Goal: Find specific page/section: Find specific page/section

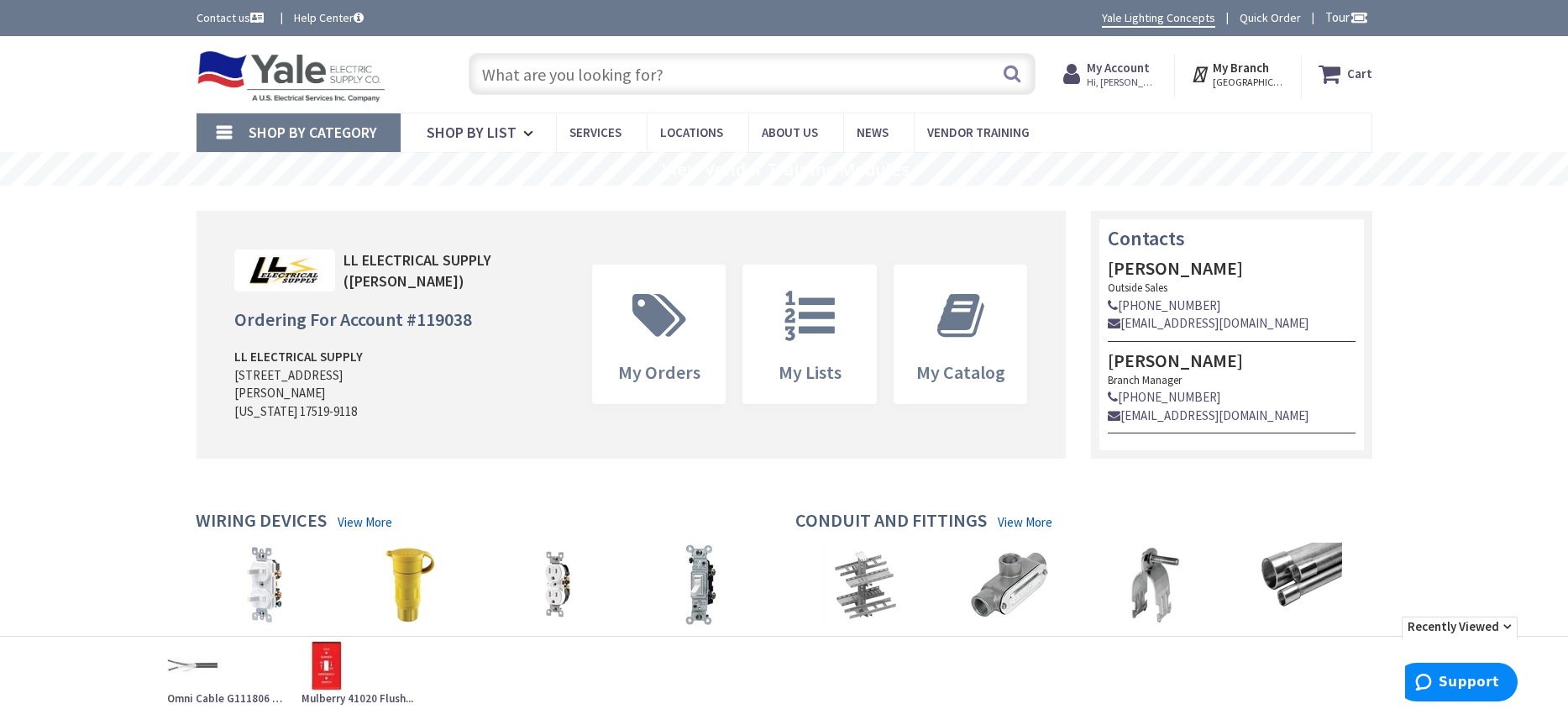
click at [556, 79] on input "text" at bounding box center [752, 74] width 567 height 42
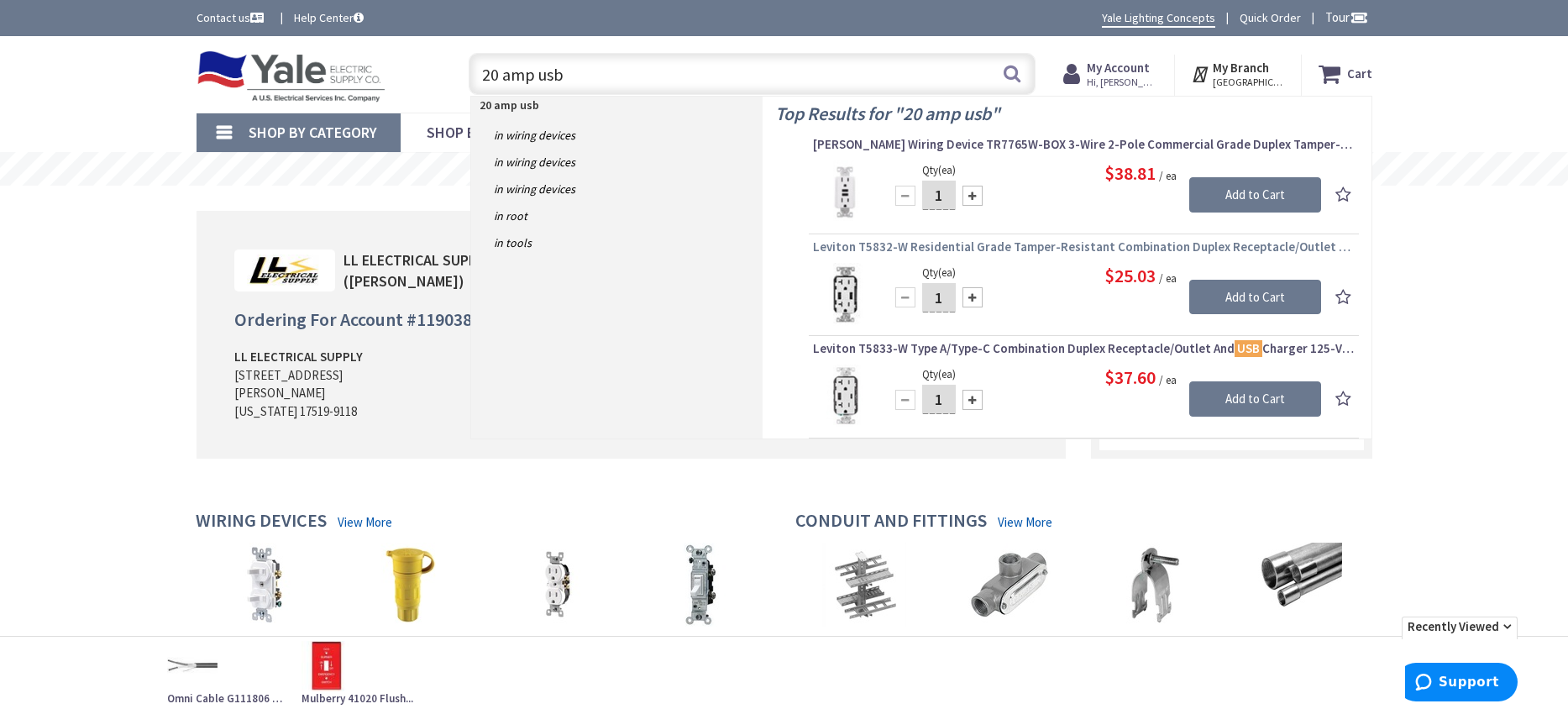
type input "20 amp usb"
click at [987, 243] on span "Leviton T5832-W Residential Grade Tamper-Resistant Combination Duplex Receptacl…" at bounding box center [1083, 247] width 542 height 17
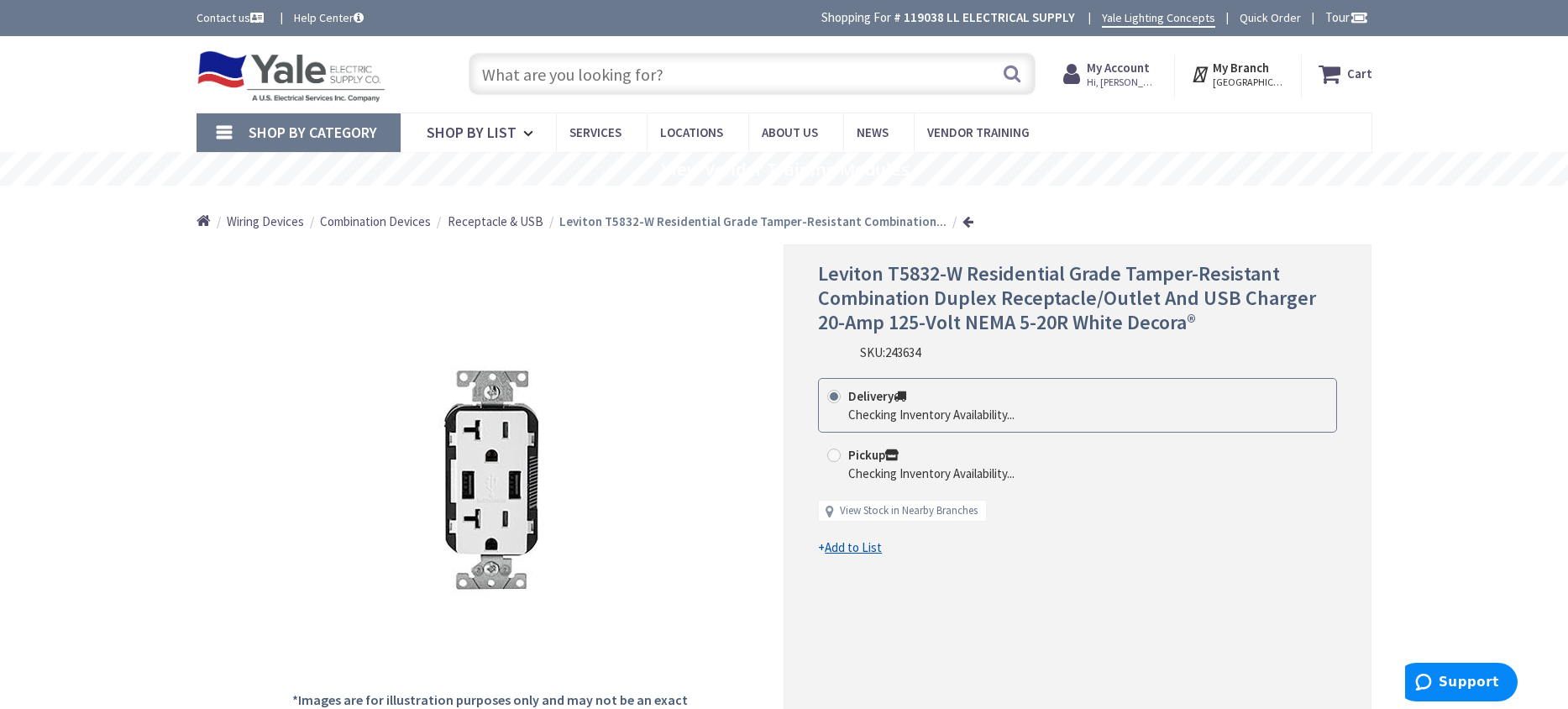
click at [510, 223] on span "Receptacle & USB" at bounding box center [495, 222] width 96 height 16
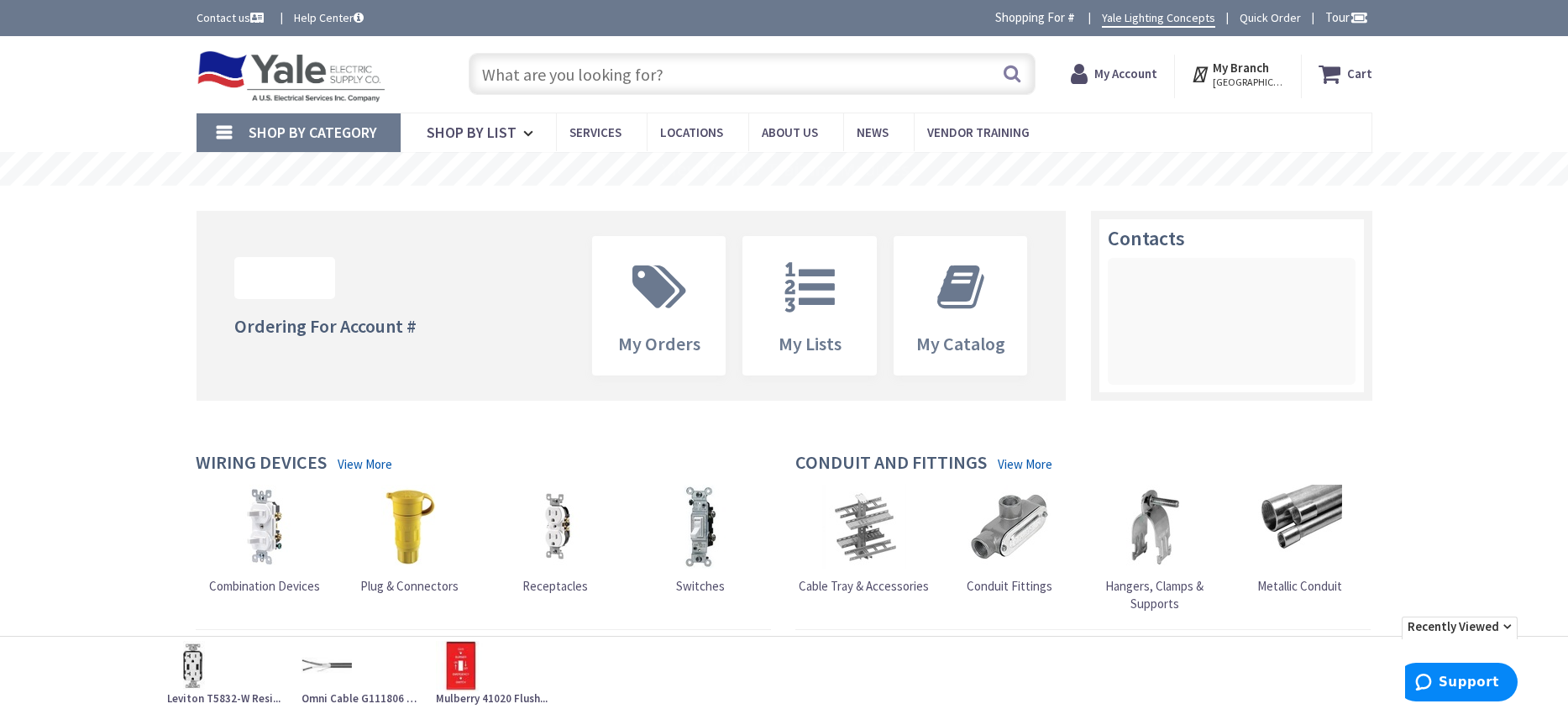
click at [499, 71] on input "text" at bounding box center [752, 74] width 567 height 42
paste input "Lutron MS-OPS2-BR"
type input "Lutron MS-OPS2-BR"
click at [1017, 77] on button "Search" at bounding box center [1012, 74] width 22 height 38
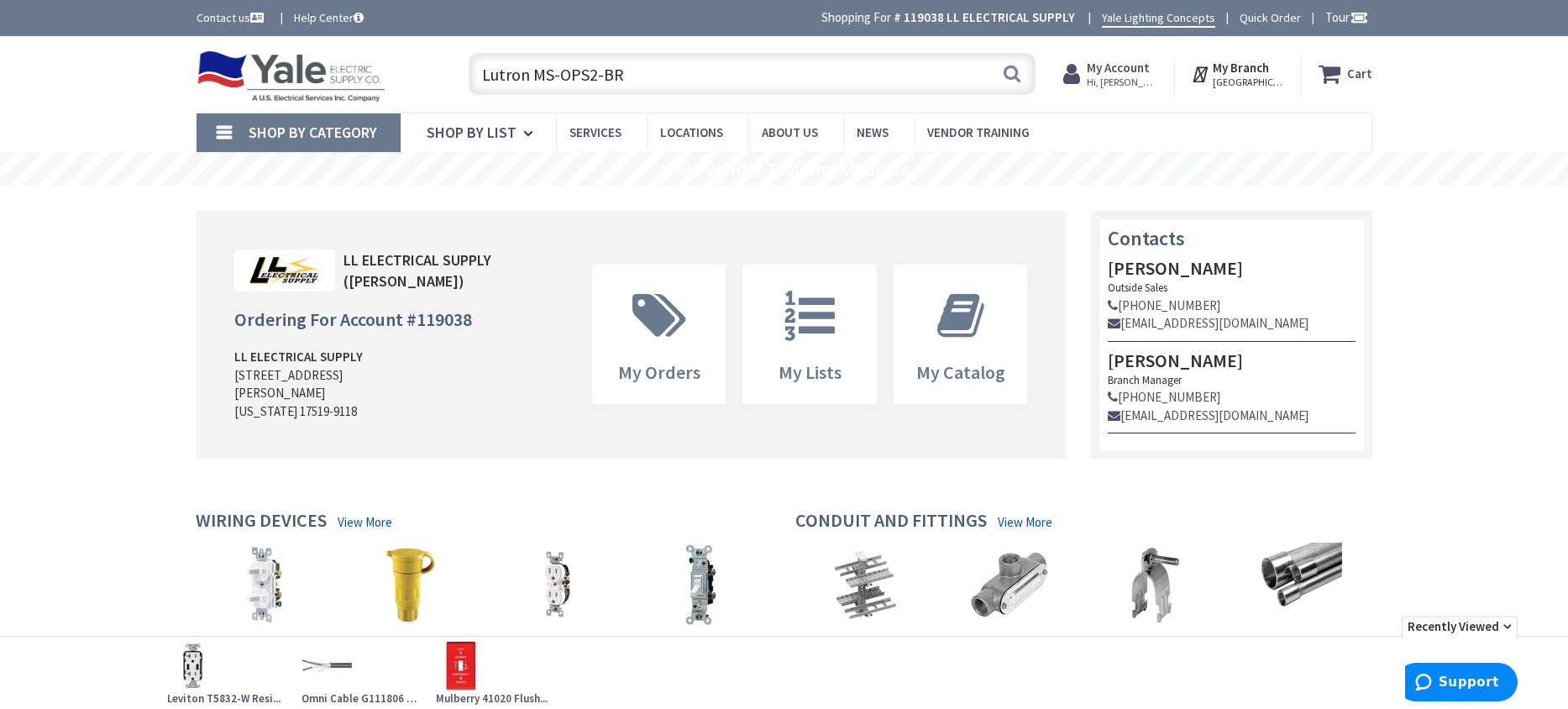
click at [676, 80] on input "Lutron MS-OPS2-BR" at bounding box center [752, 74] width 567 height 42
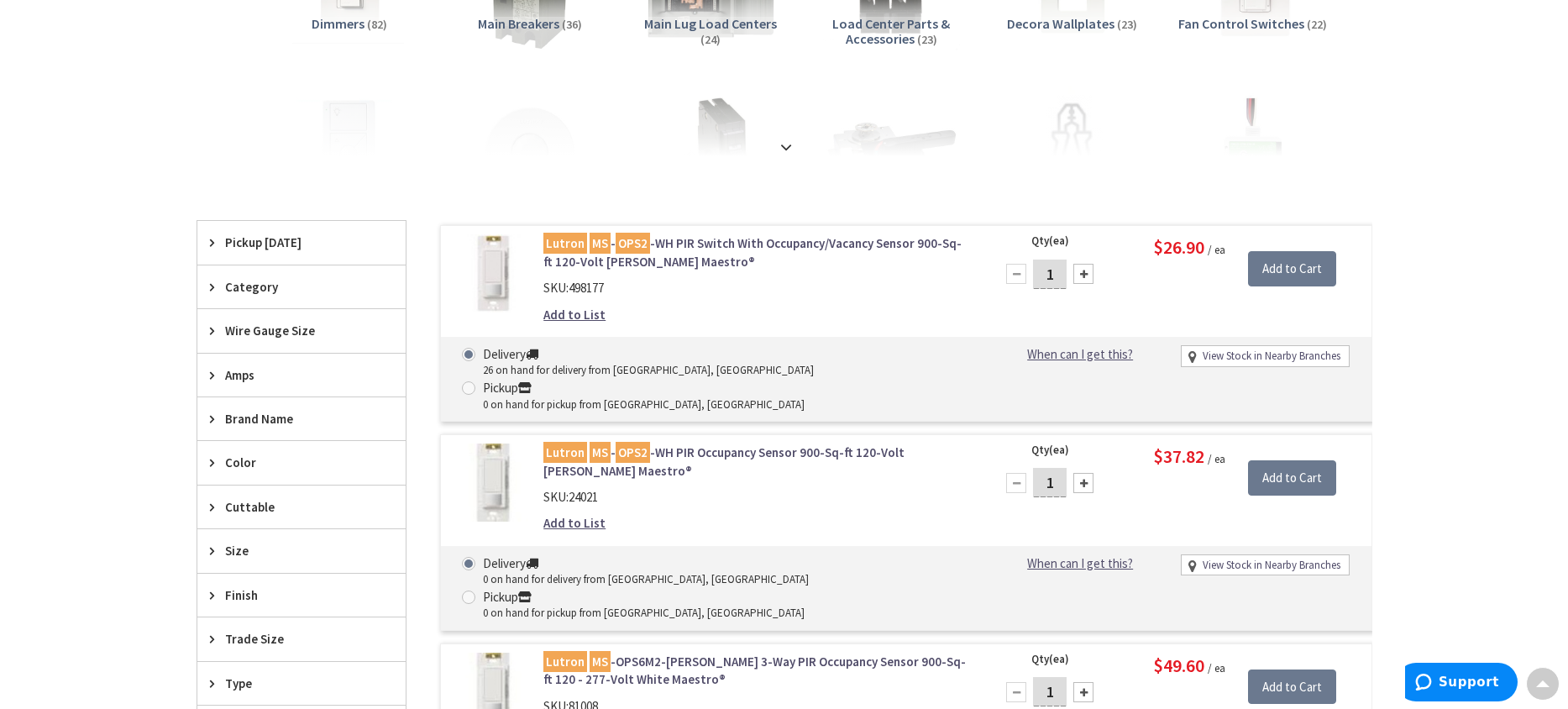
scroll to position [253, 0]
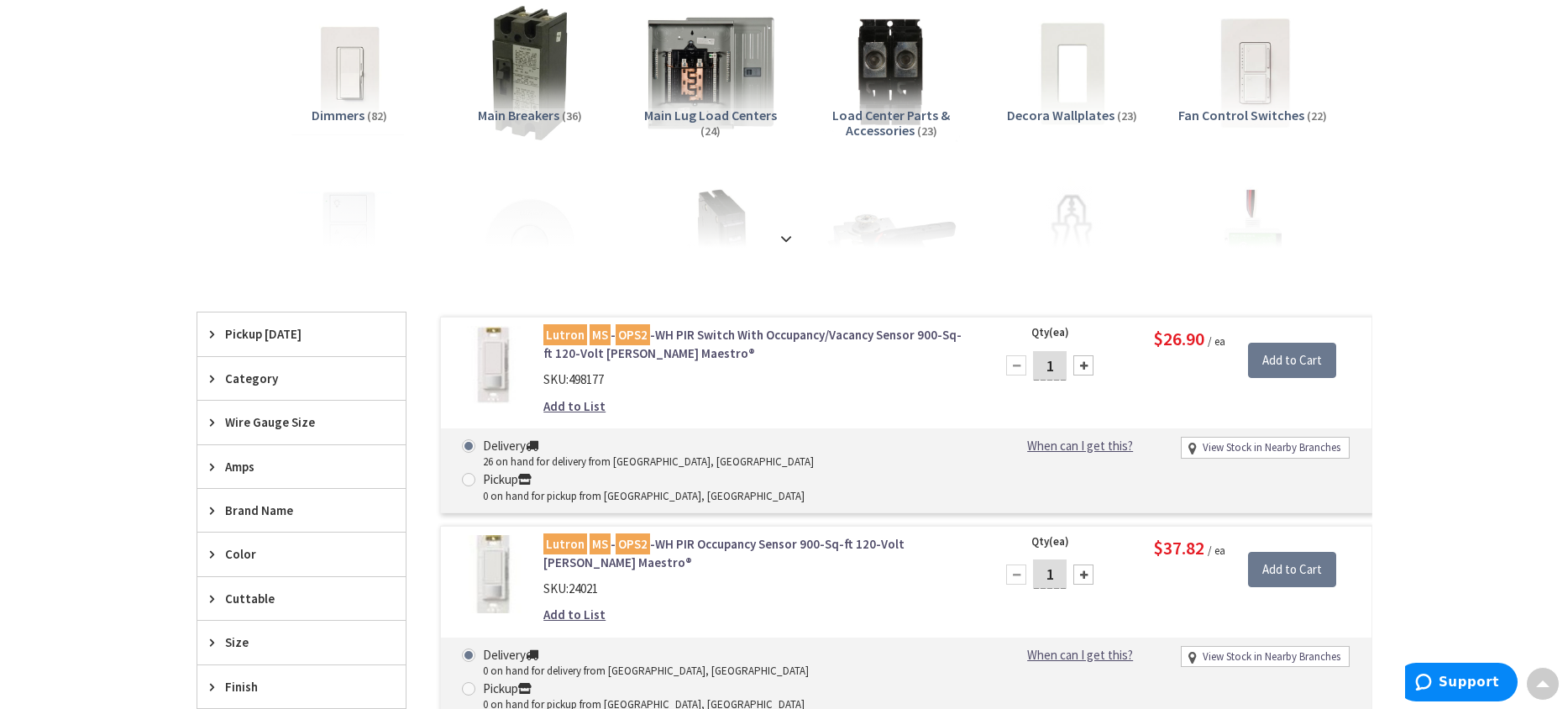
click at [647, 335] on link "Lutron MS - OPS2 -WH PIR Switch With Occupancy/Vacancy Sensor 900-Sq-ft 120-Vol…" at bounding box center [757, 344] width 427 height 36
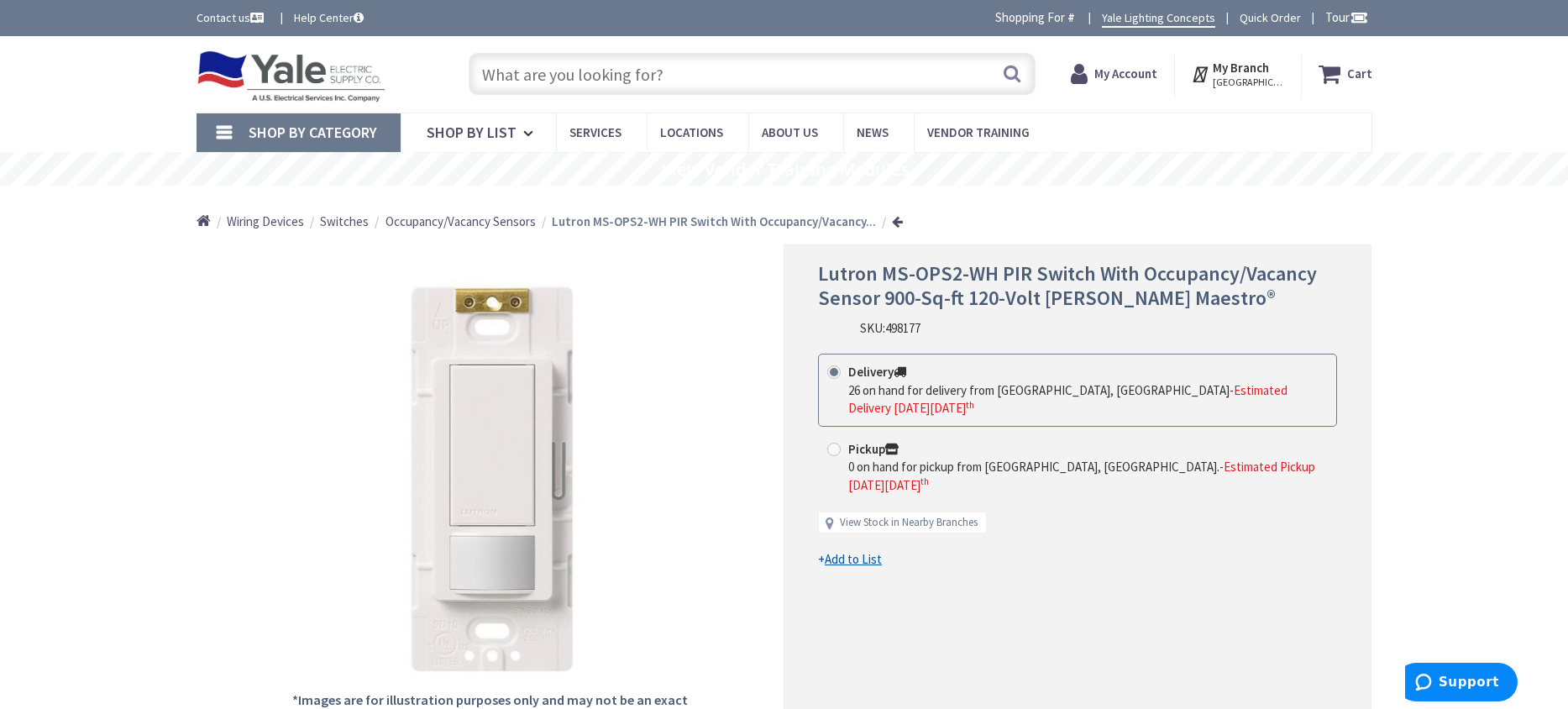
click at [669, 71] on input "text" at bounding box center [752, 74] width 567 height 42
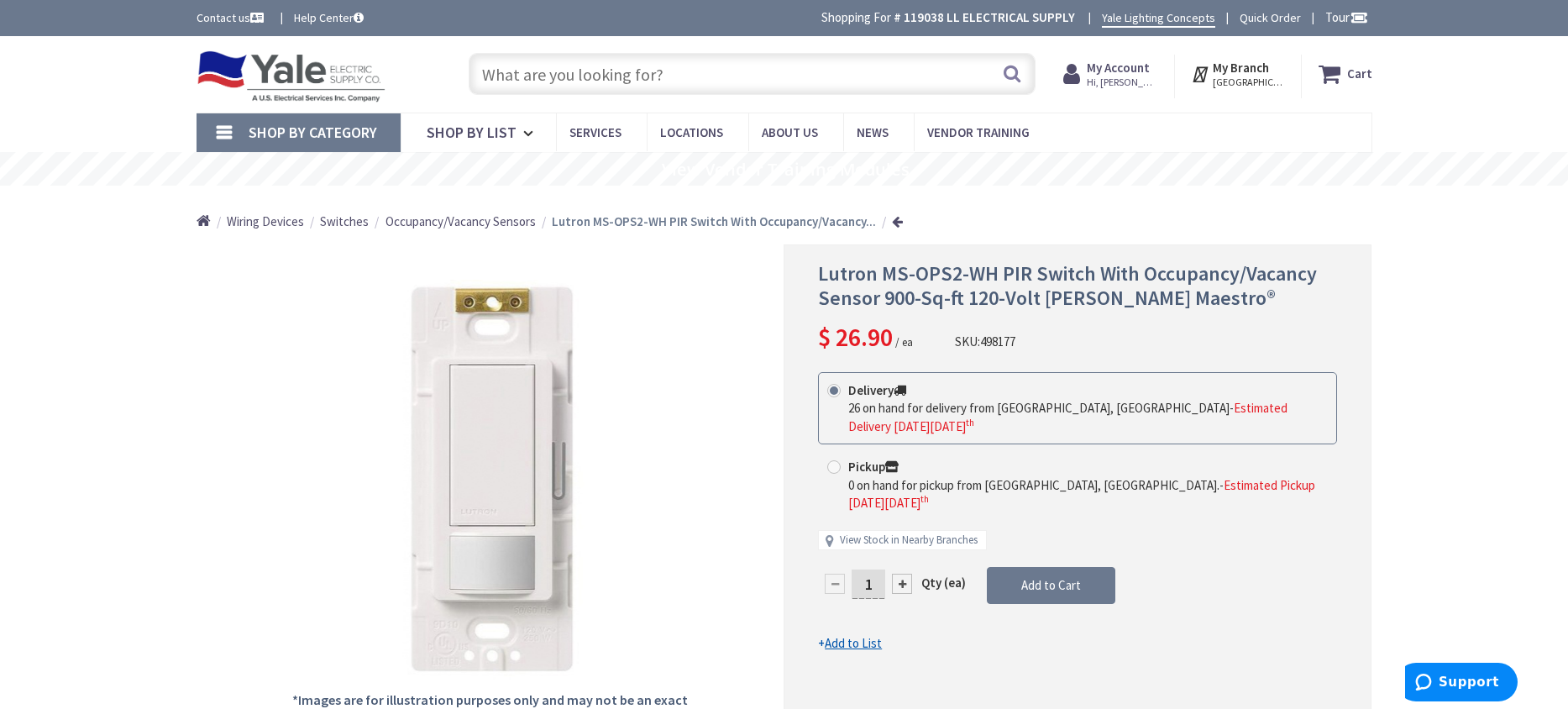
click at [669, 224] on strong "Lutron MS-OPS2-WH PIR Switch With Occupancy/Vacancy..." at bounding box center [713, 222] width 324 height 16
click at [608, 71] on input "text" at bounding box center [752, 74] width 567 height 42
